Goal: Information Seeking & Learning: Learn about a topic

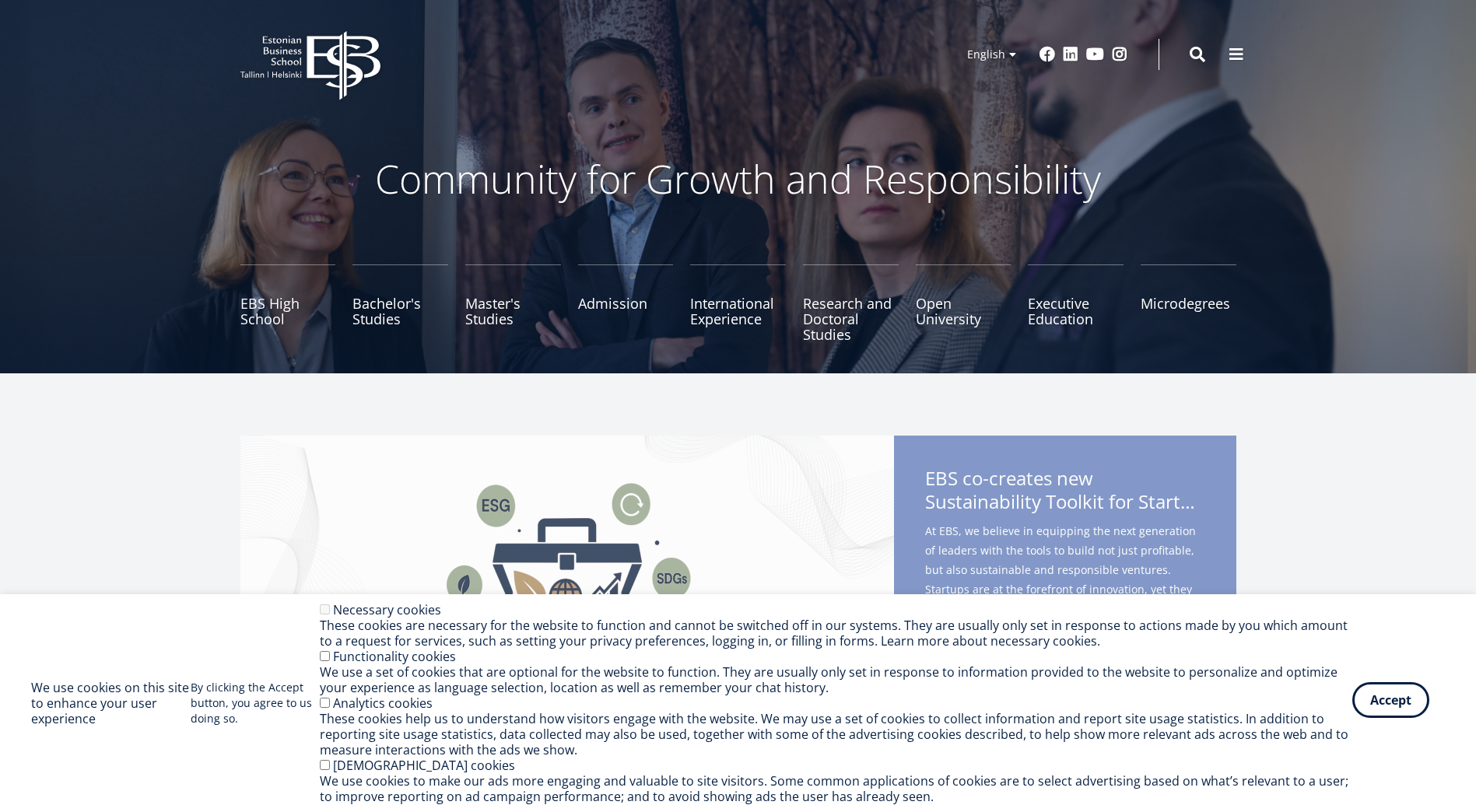
click at [1396, 707] on button "Accept" at bounding box center [1390, 700] width 77 height 36
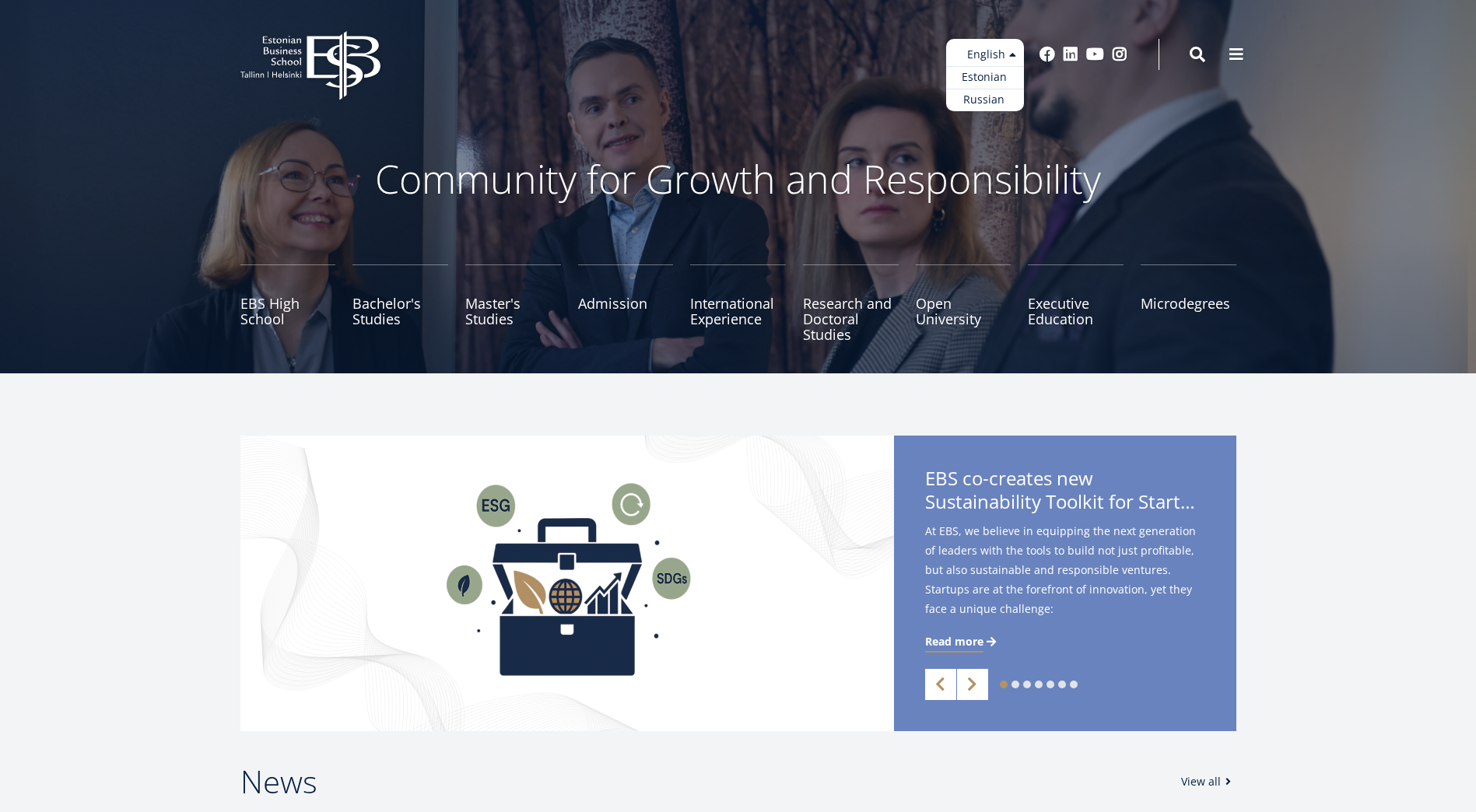
click at [1002, 53] on ul "Estonian English Russian" at bounding box center [985, 75] width 78 height 72
click at [1145, 147] on div "Community for Growth and Responsibility" at bounding box center [738, 179] width 825 height 78
click at [601, 304] on link "Admission" at bounding box center [625, 303] width 96 height 78
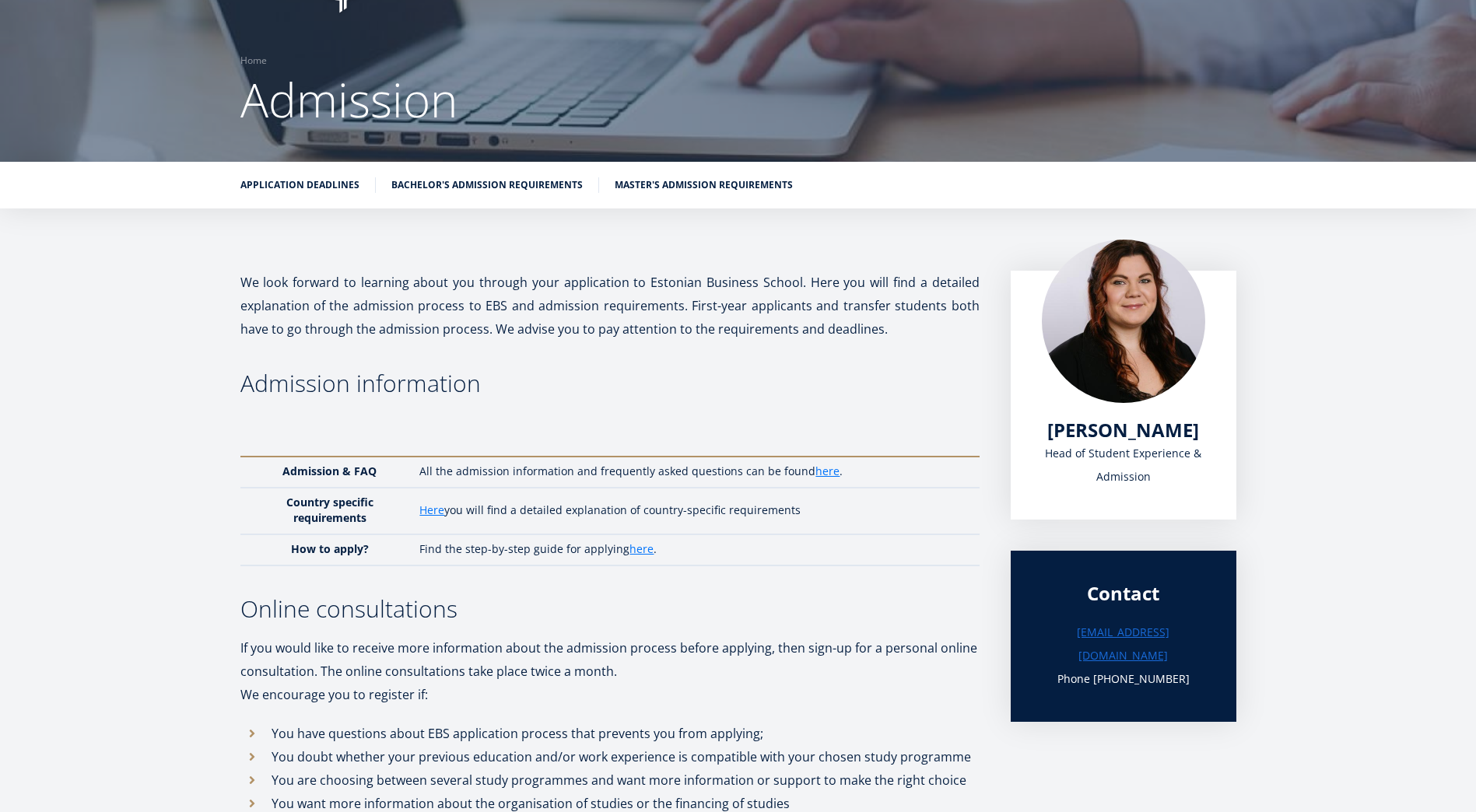
scroll to position [13, 0]
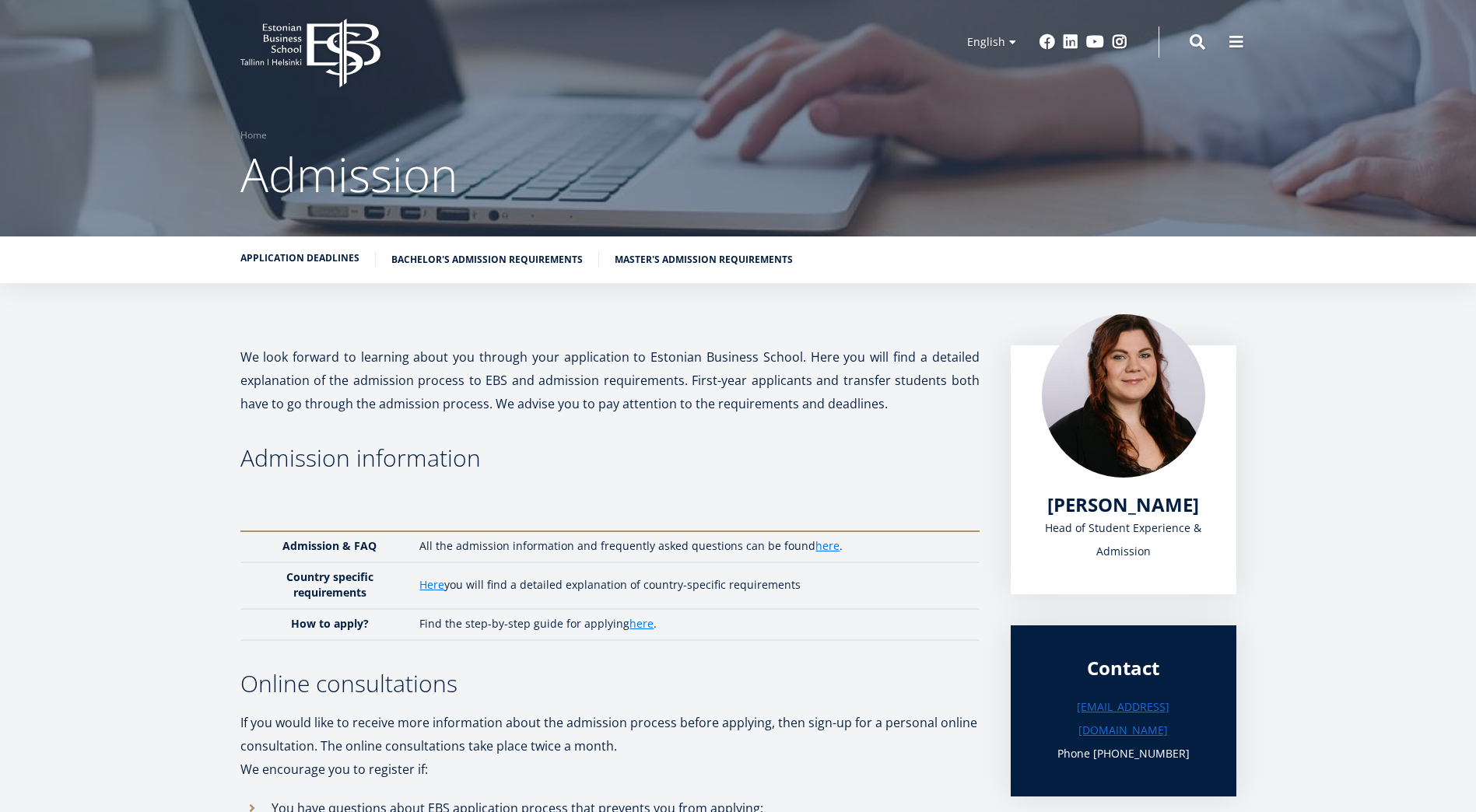
click at [352, 255] on link "Application deadlines" at bounding box center [299, 257] width 119 height 15
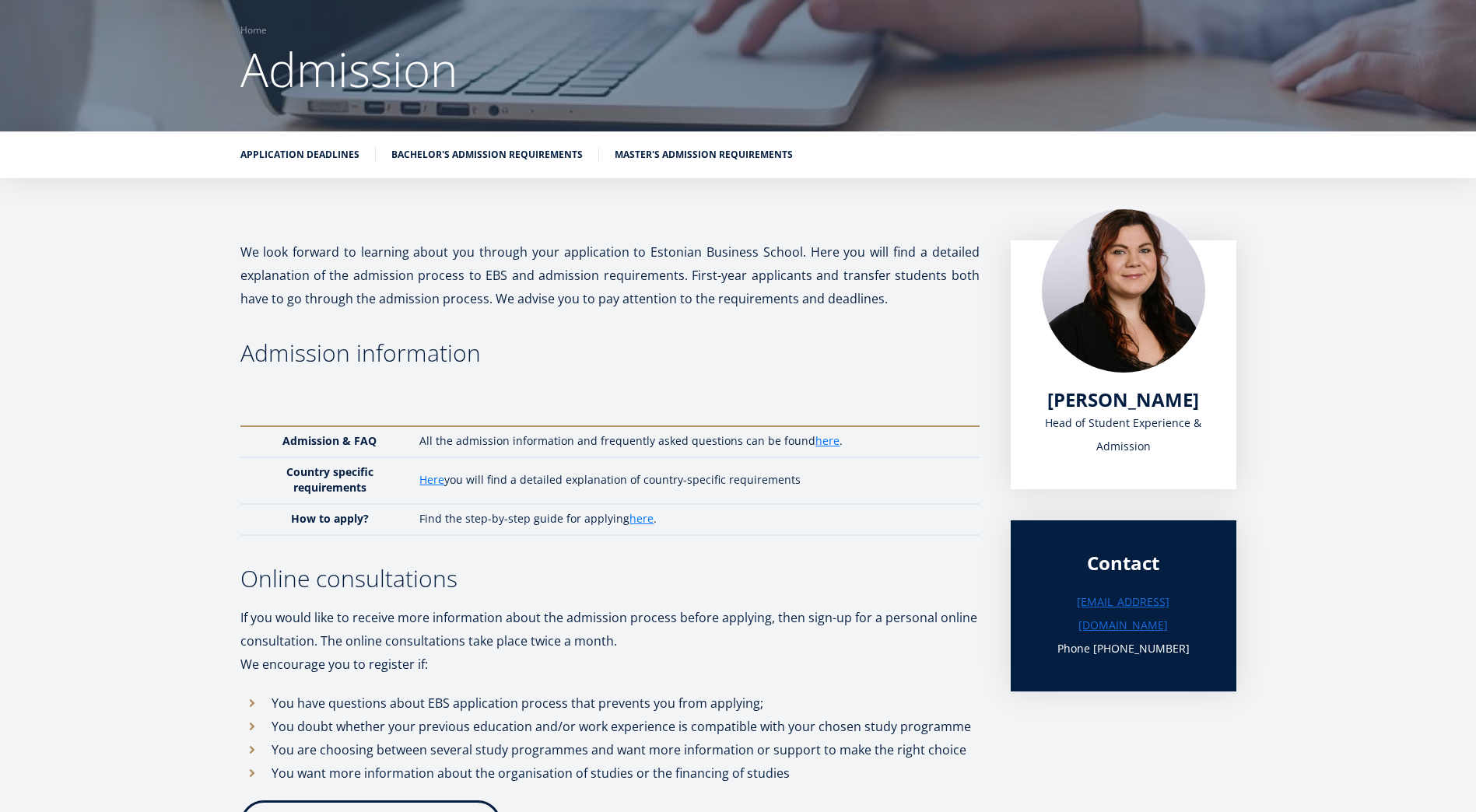
scroll to position [121, 0]
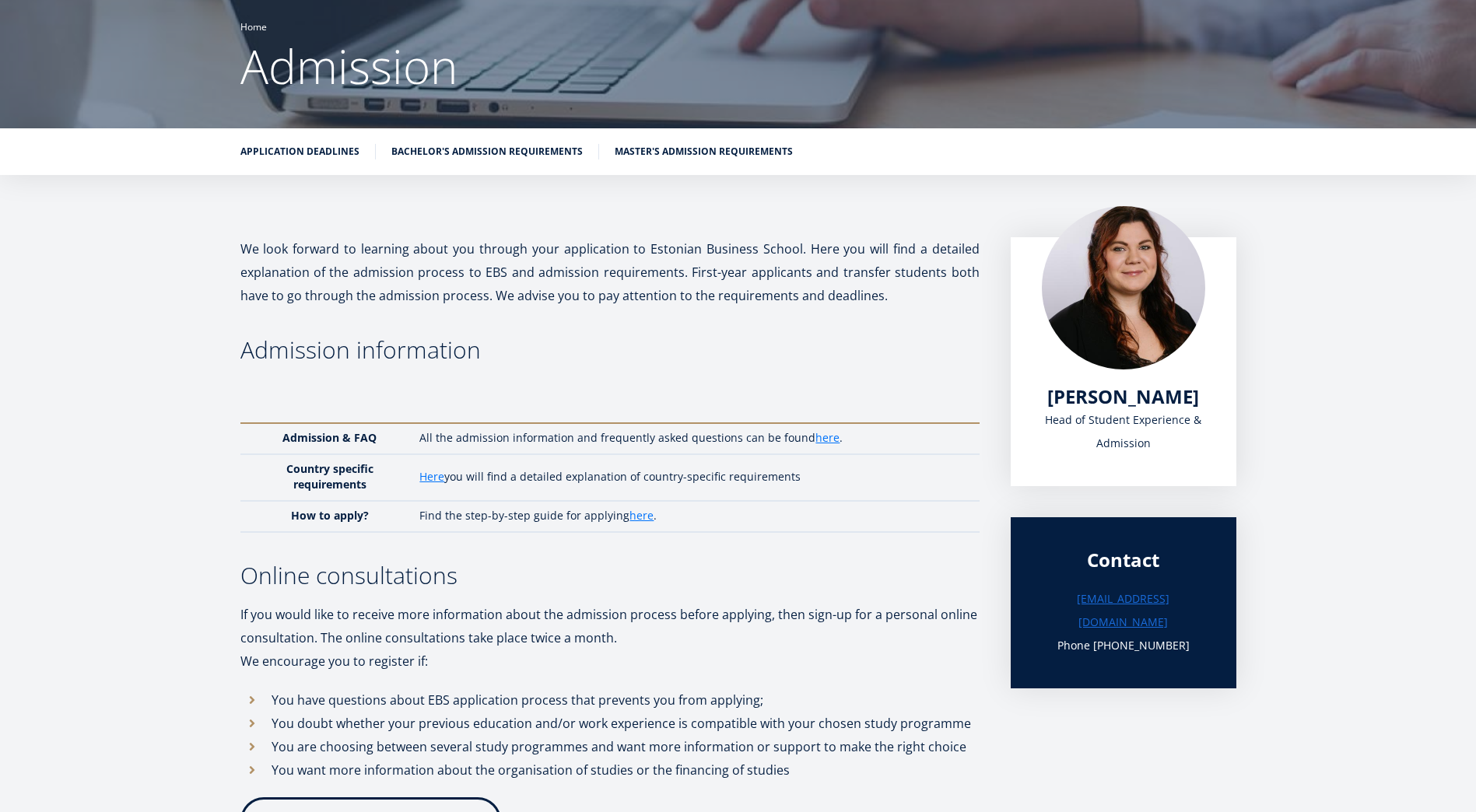
click at [258, 27] on link "Home" at bounding box center [254, 27] width 27 height 15
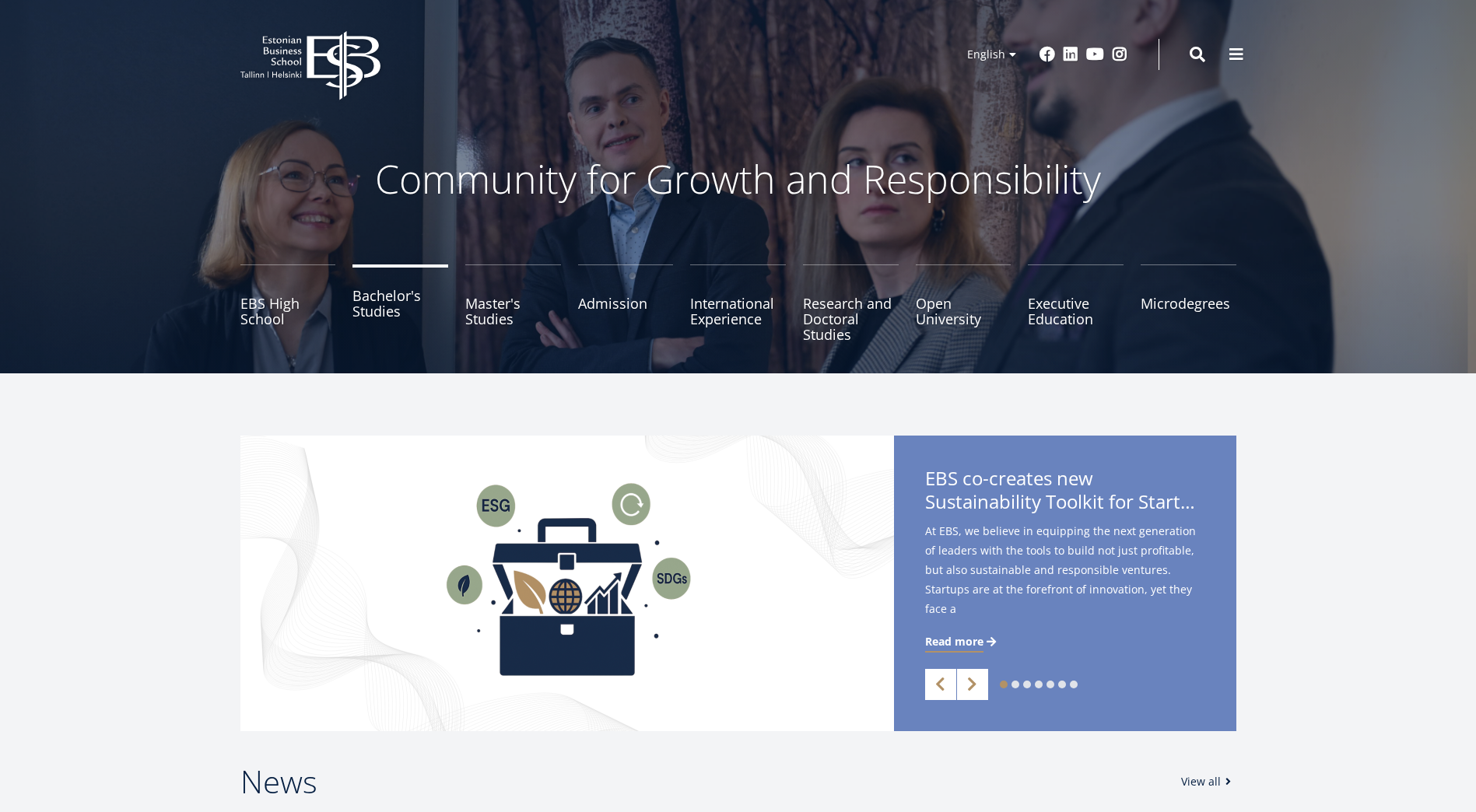
click at [381, 309] on link "Bachelor's Studies" at bounding box center [399, 303] width 96 height 78
